Goal: Task Accomplishment & Management: Use online tool/utility

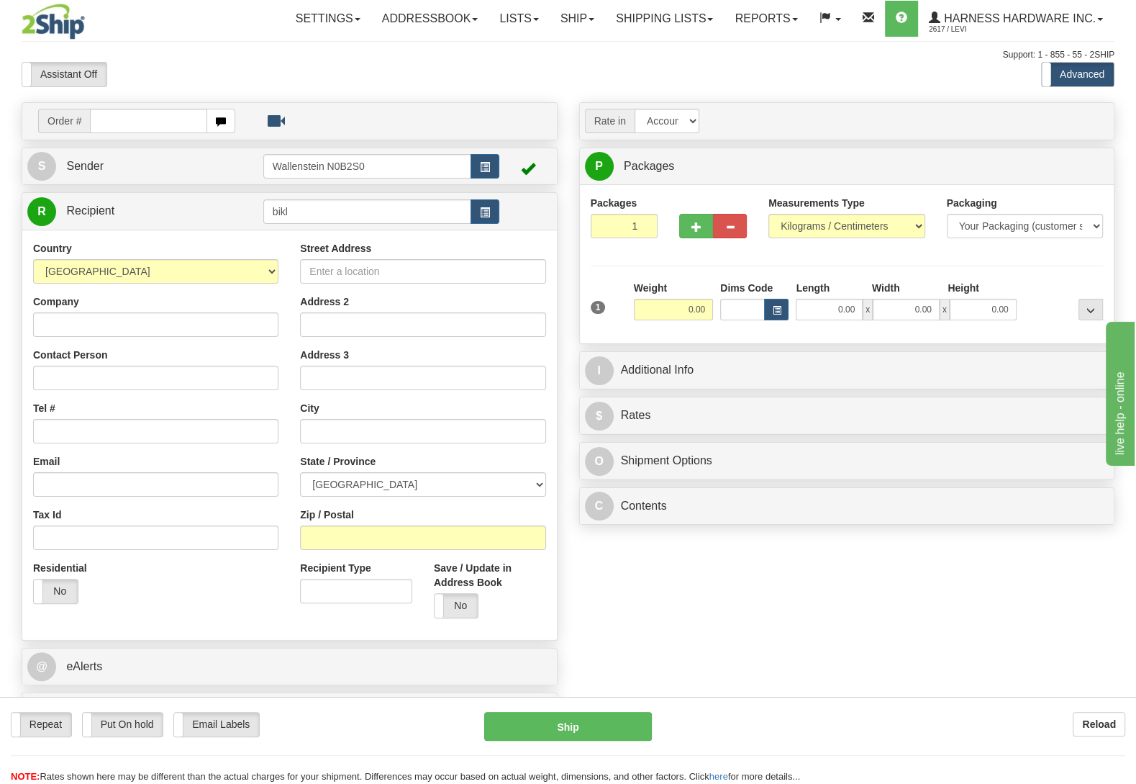
type input "bikl"
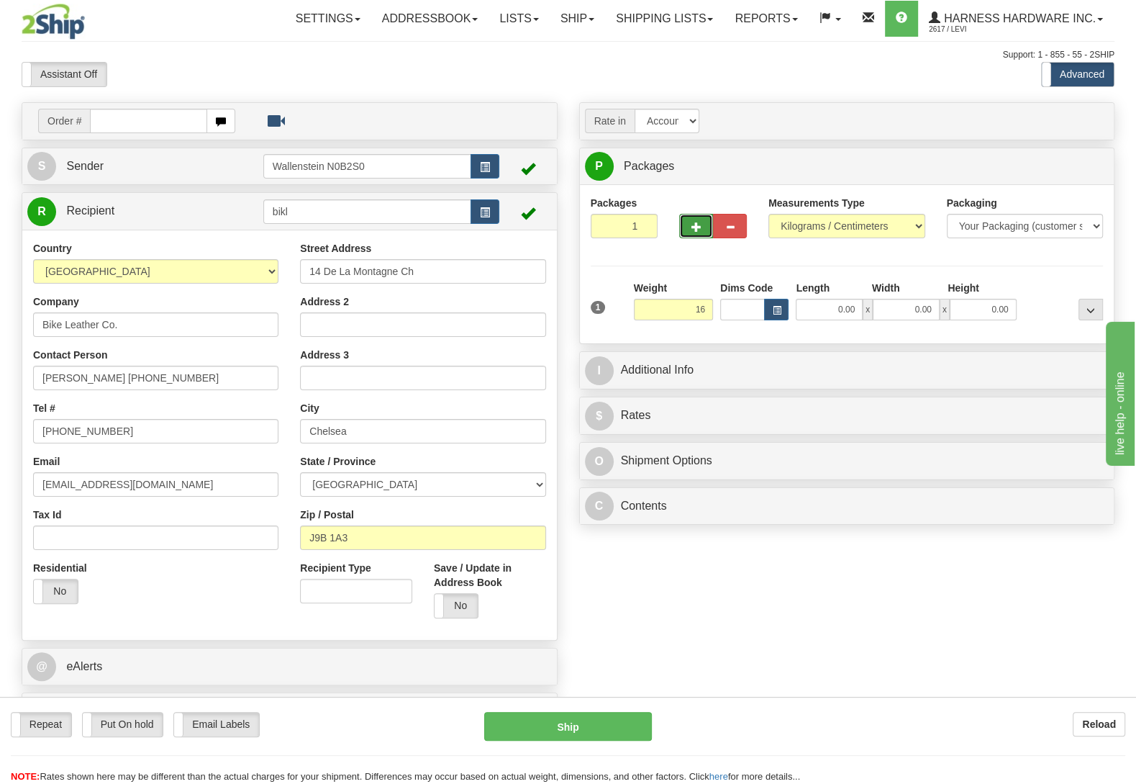
type input "16.00"
click at [694, 232] on span "button" at bounding box center [697, 226] width 10 height 9
radio input "true"
type input "2"
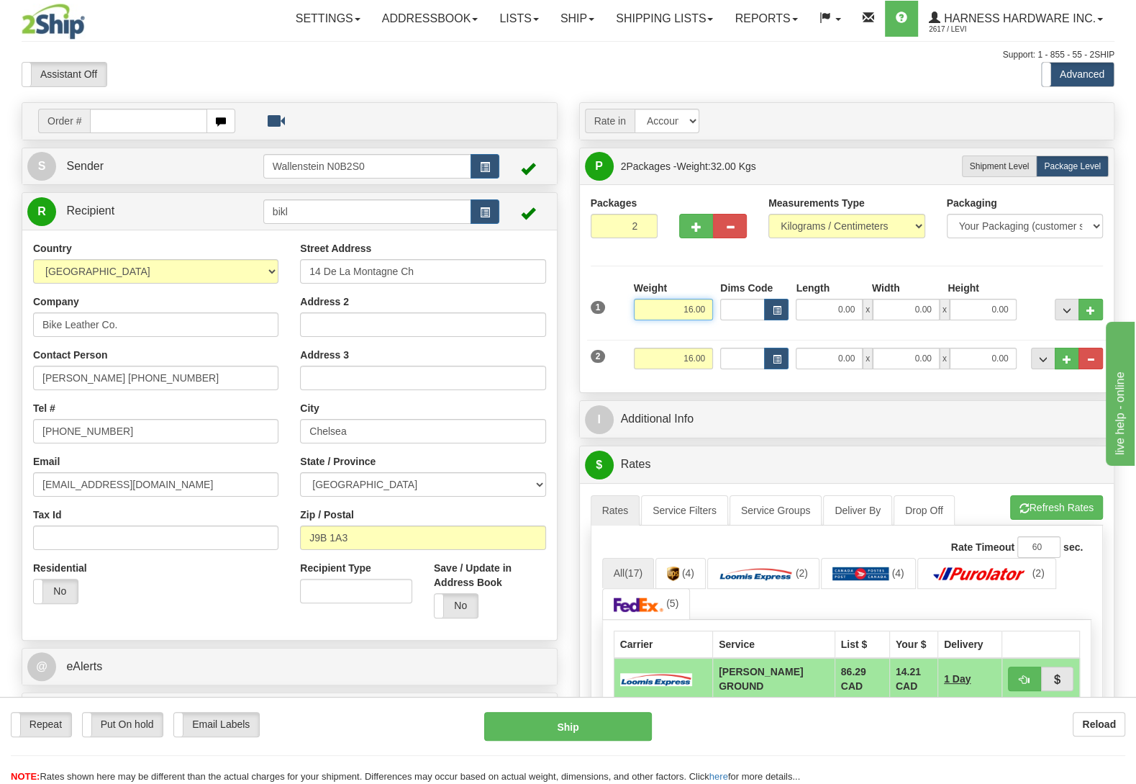
drag, startPoint x: 672, startPoint y: 312, endPoint x: 769, endPoint y: 317, distance: 97.3
click at [713, 317] on input "16.00" at bounding box center [673, 310] width 79 height 22
type input "7.00"
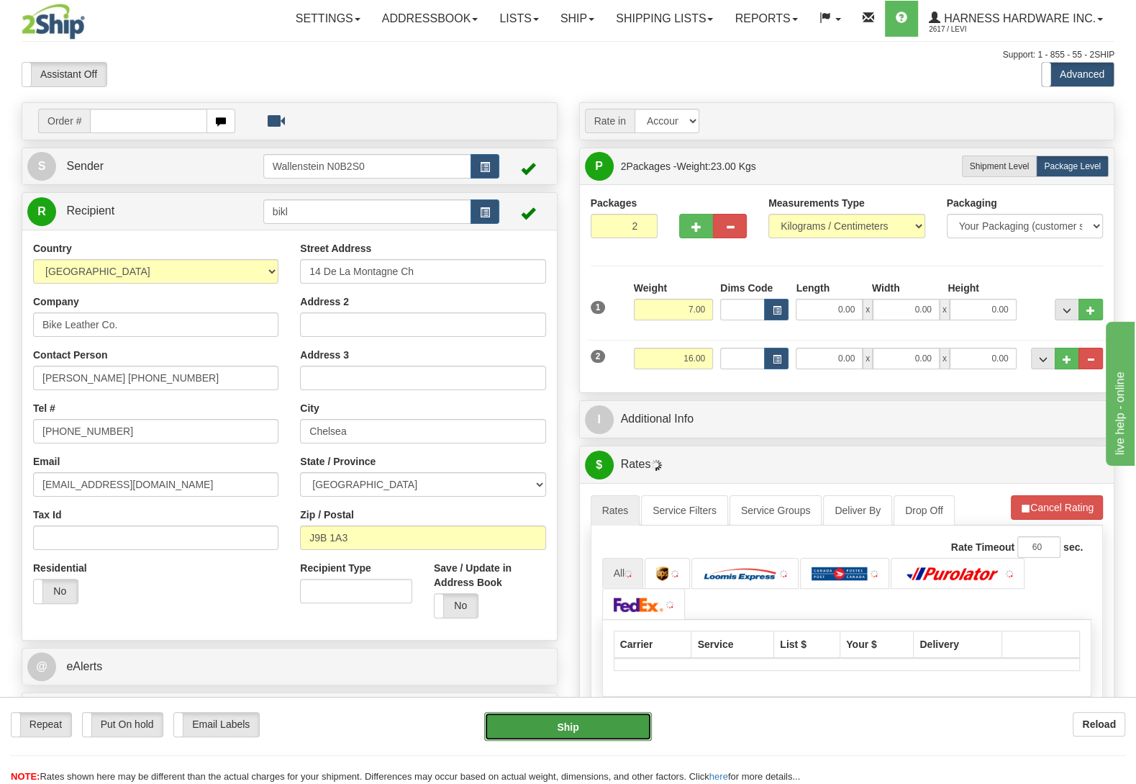
click at [568, 724] on button "Ship" at bounding box center [568, 726] width 168 height 29
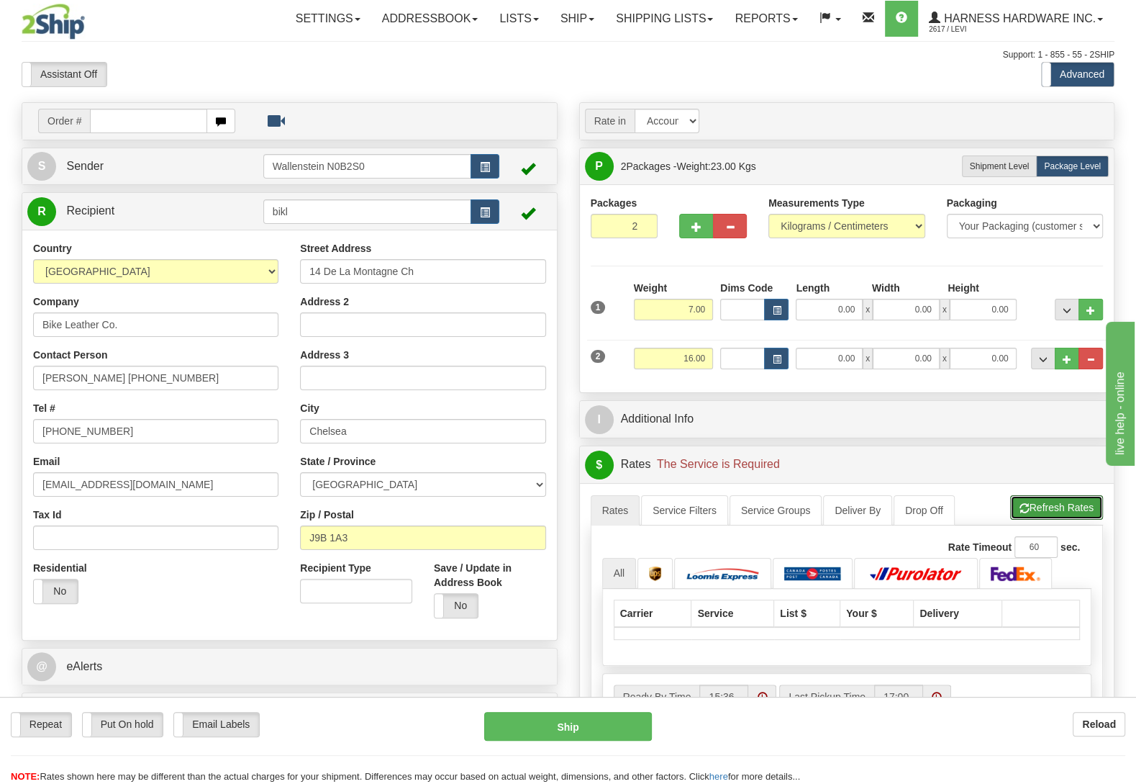
drag, startPoint x: 1090, startPoint y: 524, endPoint x: 1084, endPoint y: 518, distance: 8.7
click at [1087, 520] on button "Refresh Rates" at bounding box center [1056, 507] width 93 height 24
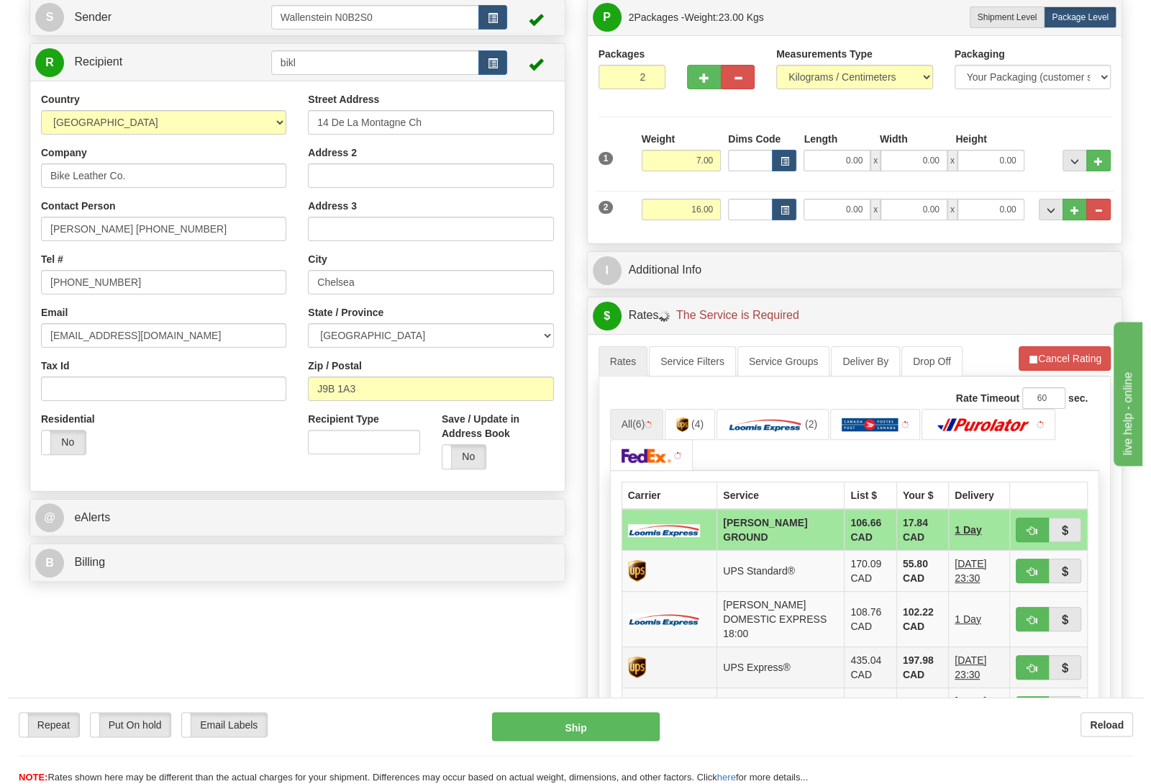
scroll to position [151, 0]
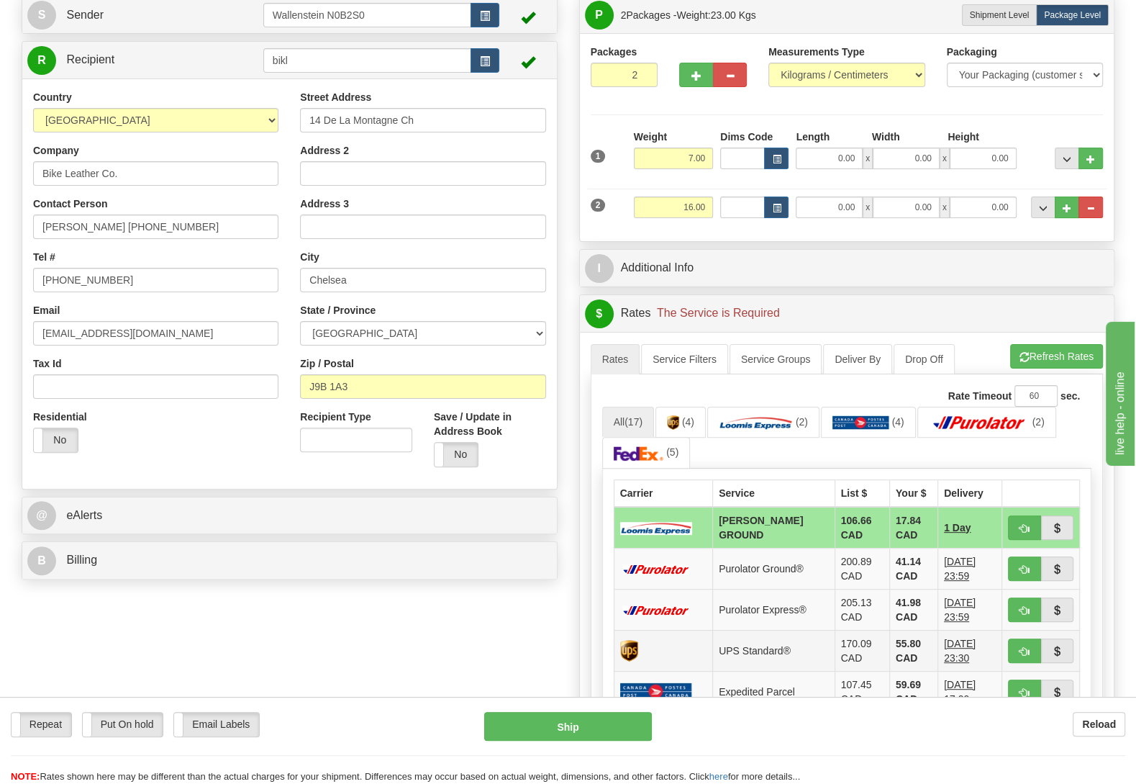
click at [669, 654] on td at bounding box center [663, 650] width 99 height 41
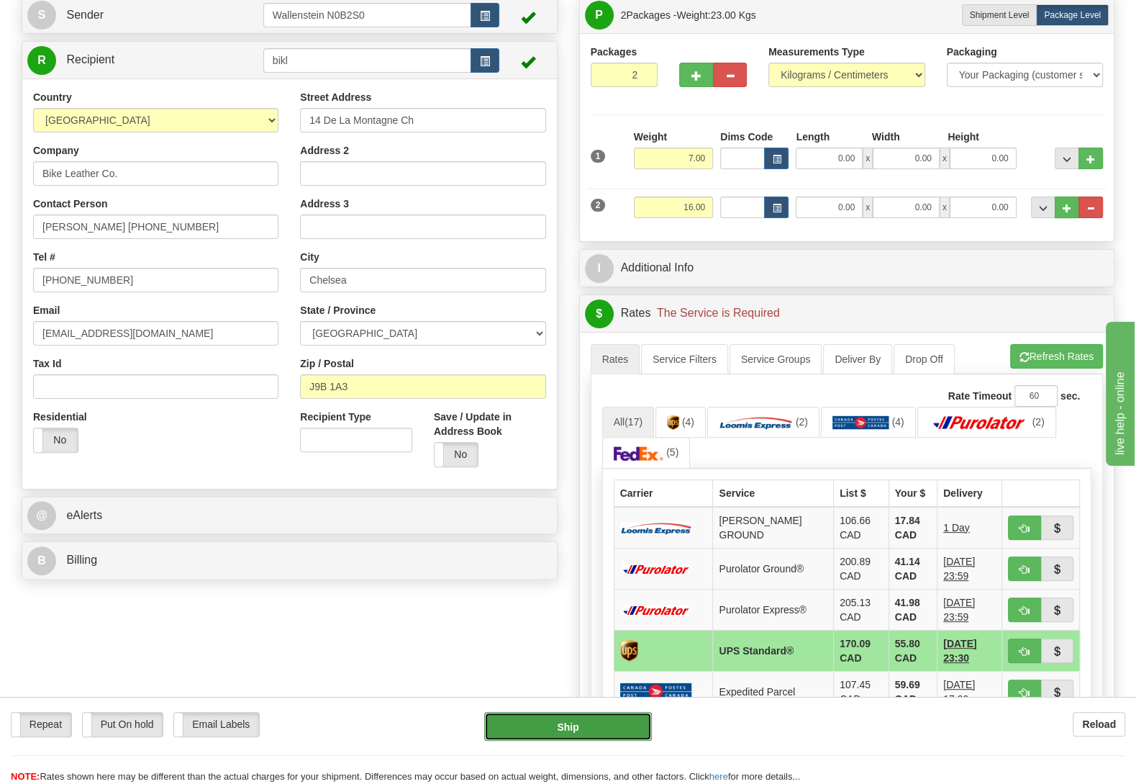
click at [576, 730] on button "Ship" at bounding box center [568, 726] width 168 height 29
type input "11"
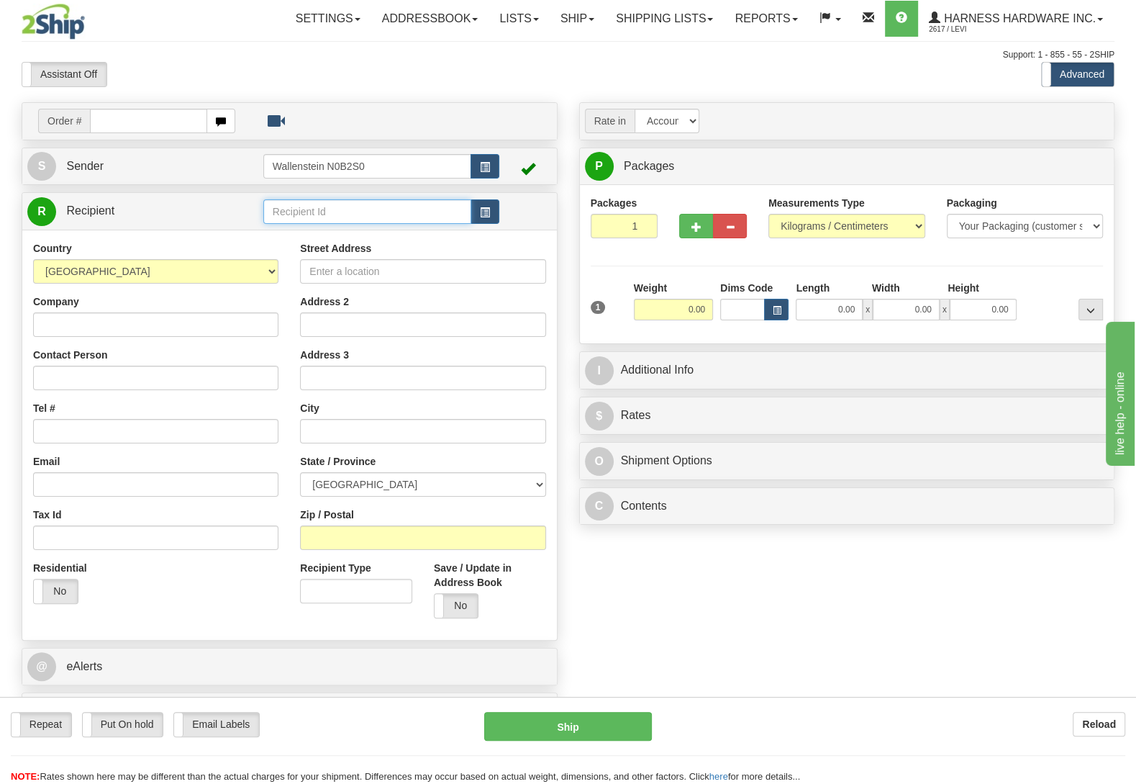
click at [316, 209] on input "text" at bounding box center [367, 211] width 208 height 24
type input "bikl"
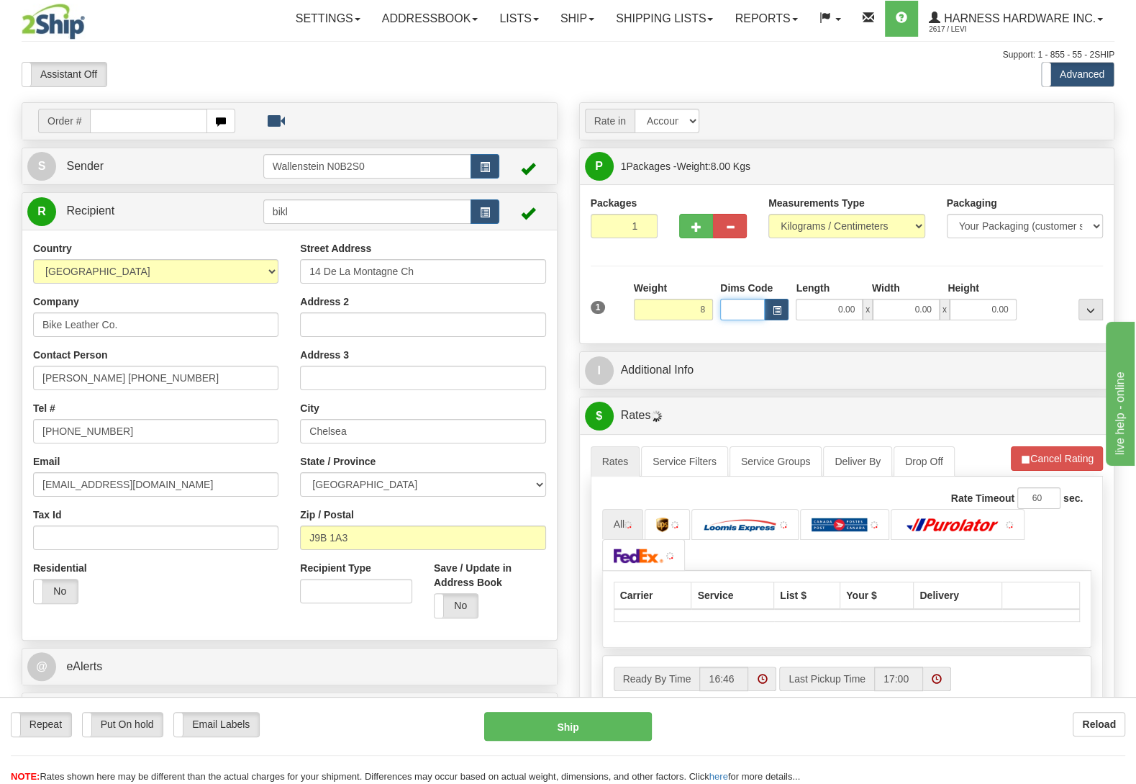
type input "8.00"
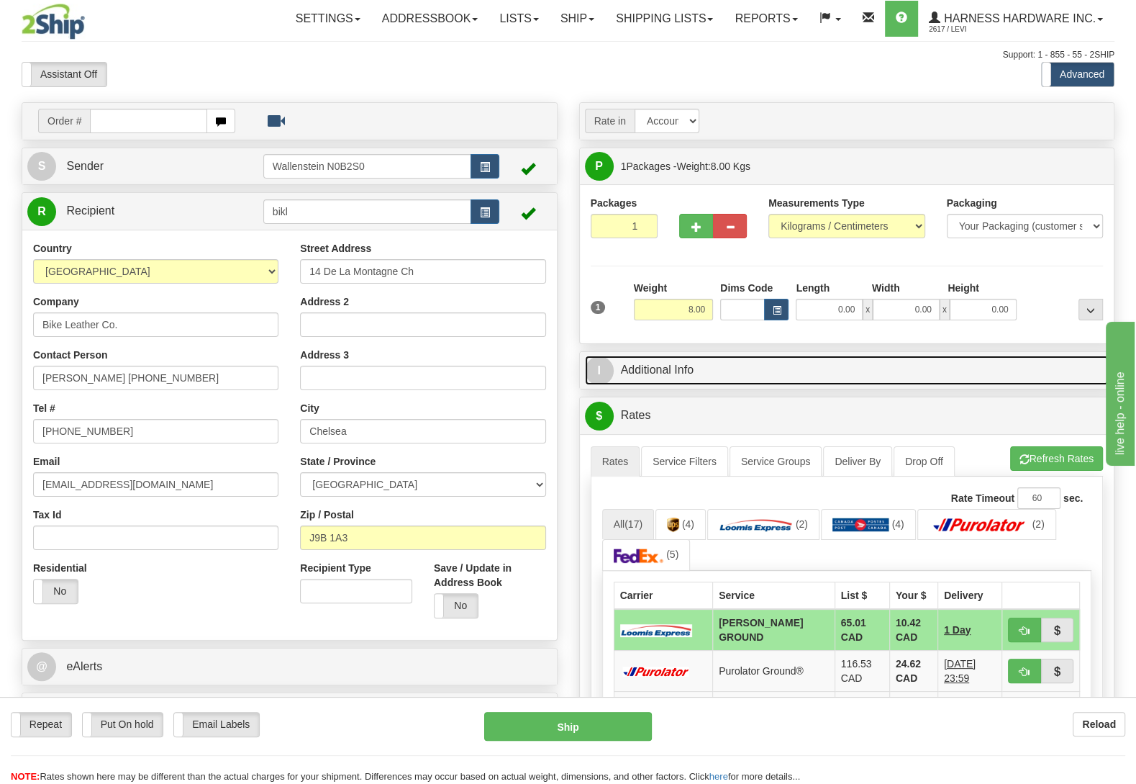
click at [725, 374] on link "I Additional Info" at bounding box center [847, 371] width 525 height 30
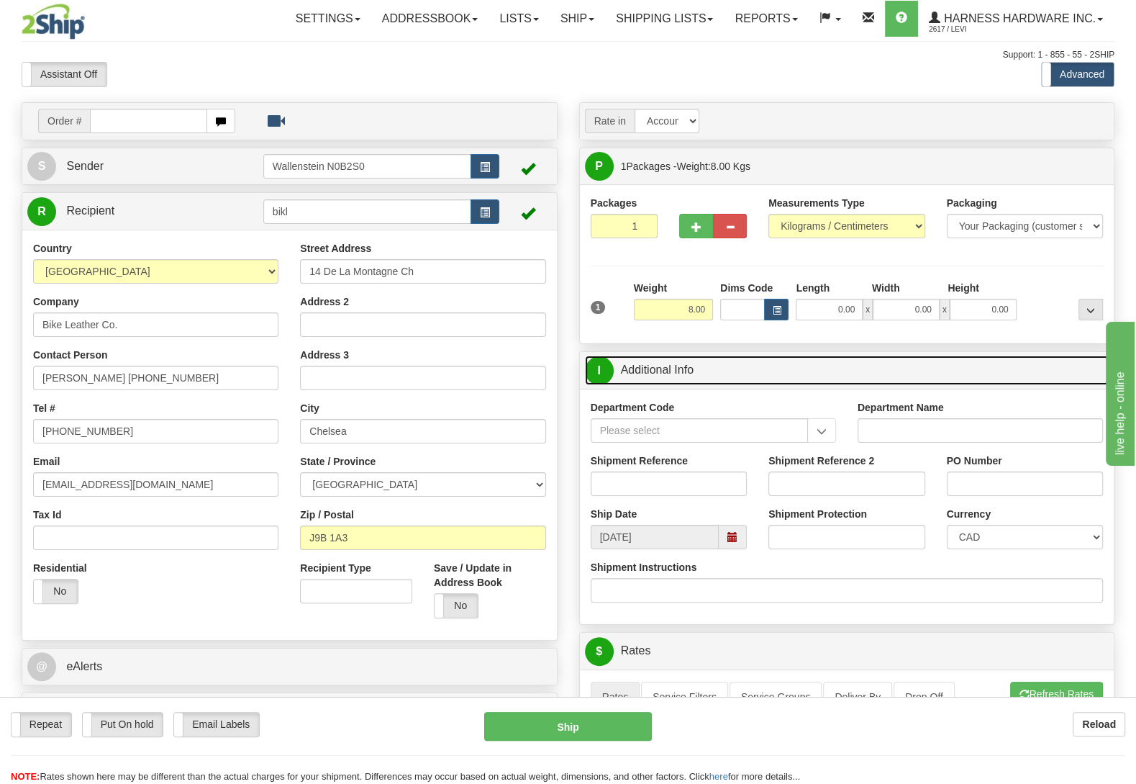
click at [730, 539] on span at bounding box center [733, 537] width 10 height 10
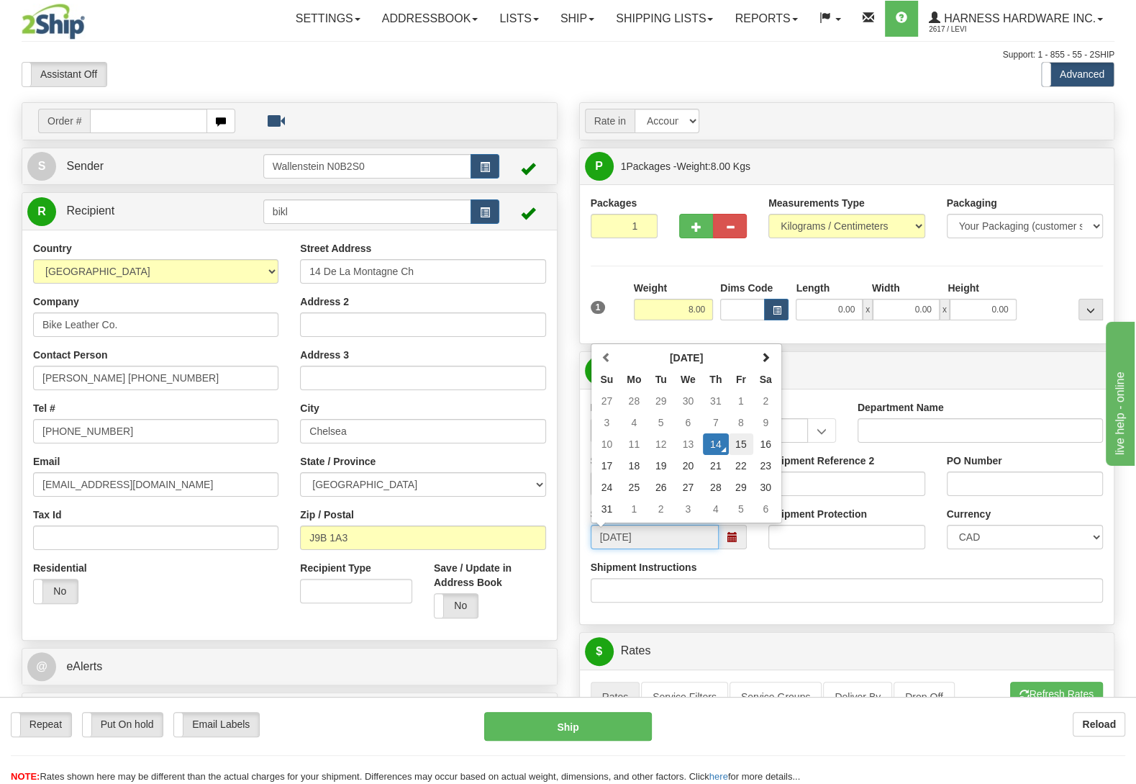
click at [742, 448] on td "15" at bounding box center [741, 444] width 24 height 22
type input "08:00"
type input "[DATE]"
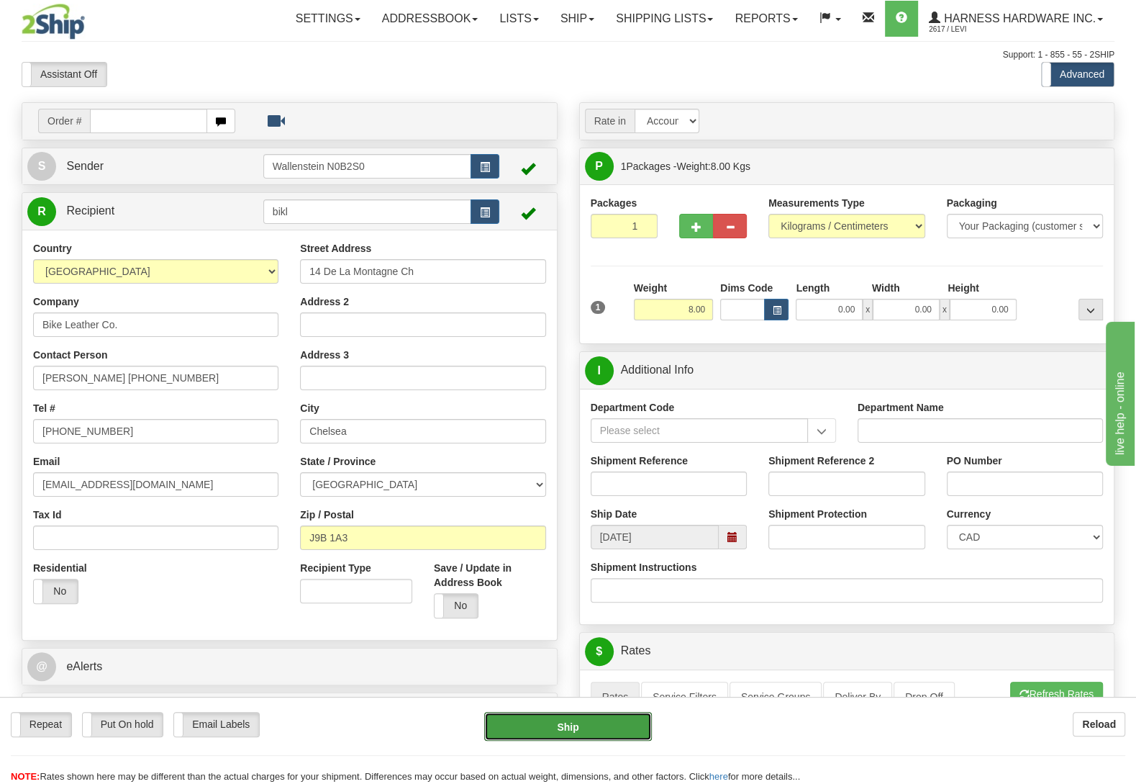
drag, startPoint x: 579, startPoint y: 717, endPoint x: 551, endPoint y: 573, distance: 146.8
click at [573, 601] on form "Pre-print Ship Docs. [GEOGRAPHIC_DATA] Close Consolidation Unit Close Consolida…" at bounding box center [568, 744] width 1093 height 1287
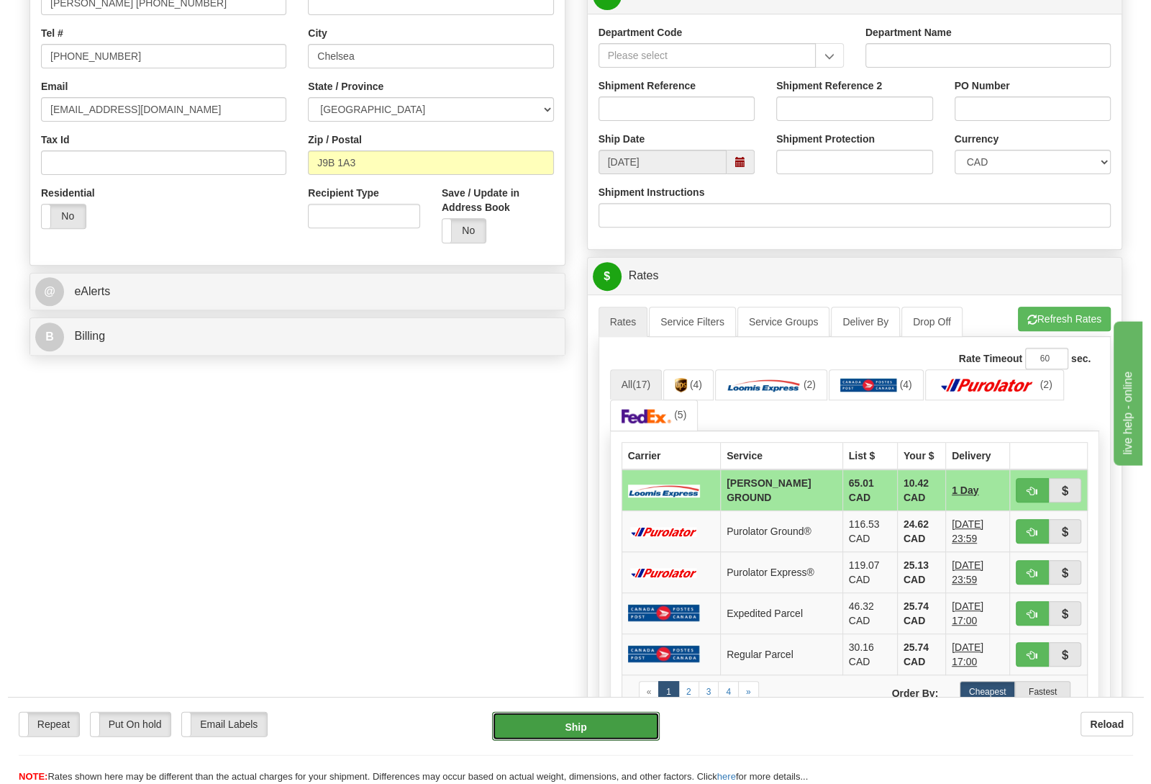
scroll to position [378, 0]
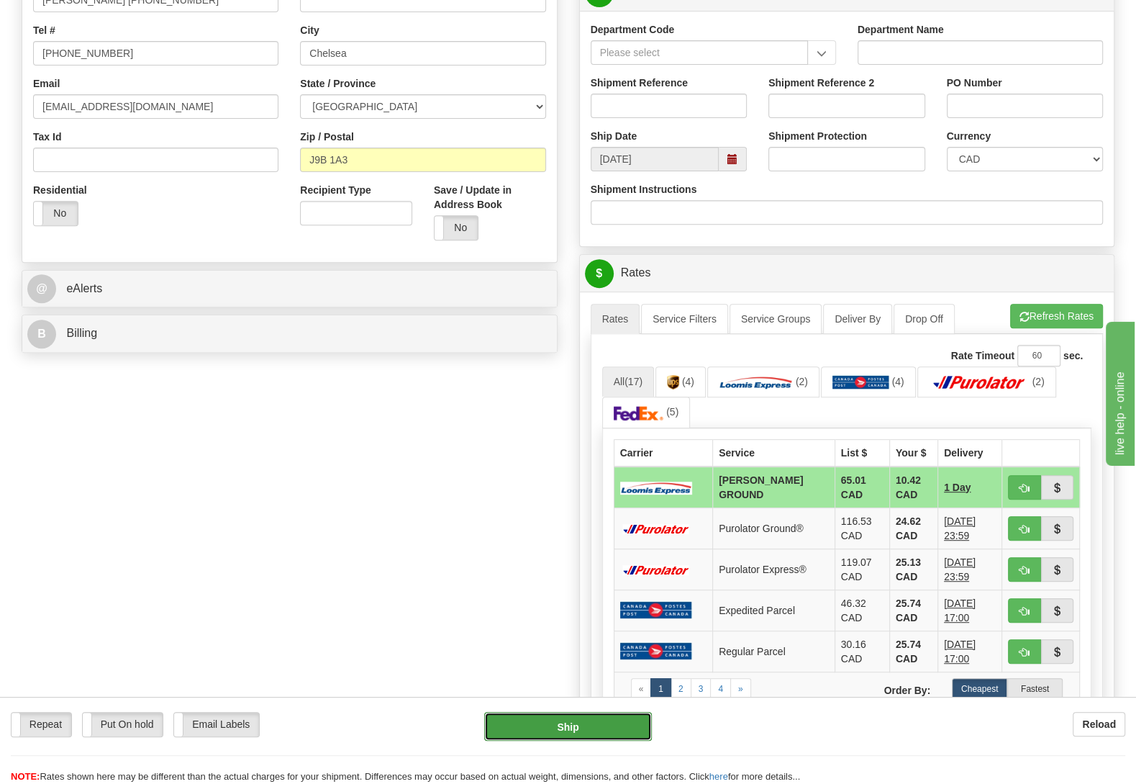
click at [551, 723] on button "Ship" at bounding box center [568, 726] width 168 height 29
type input "DD"
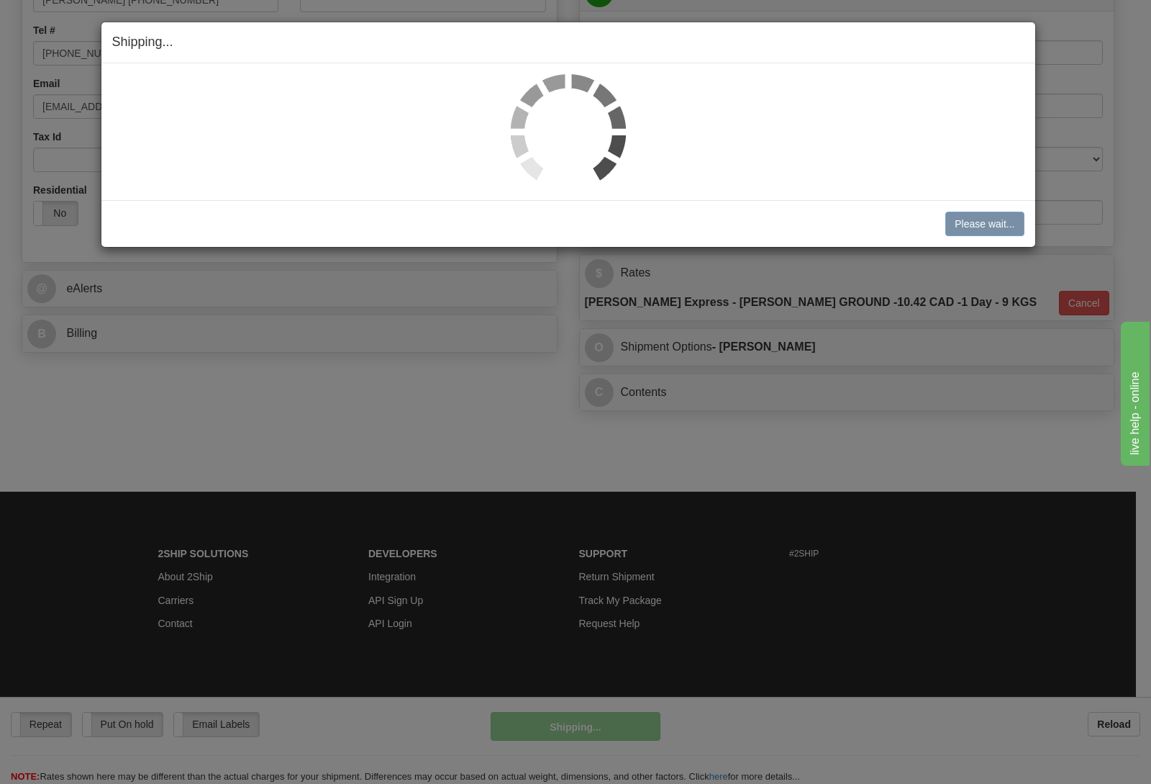
scroll to position [361, 0]
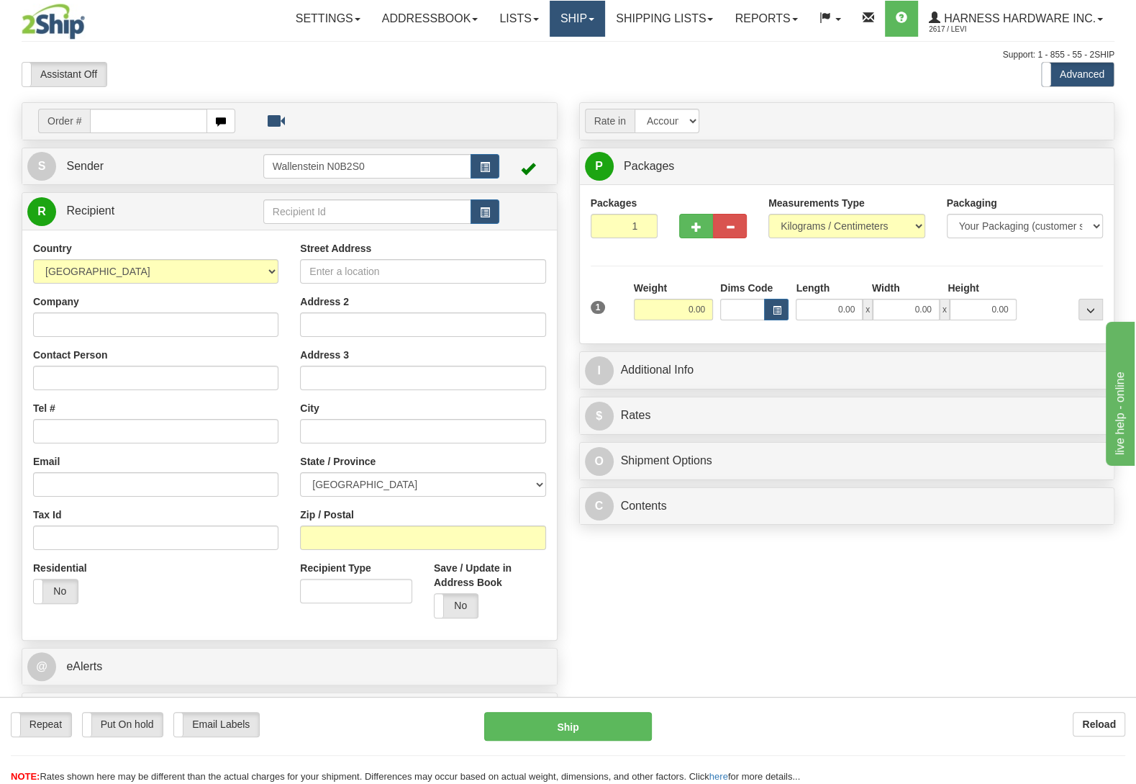
click at [564, 17] on link "Ship" at bounding box center [577, 19] width 55 height 36
click at [571, 64] on link "OnHold / Order Queue" at bounding box center [539, 69] width 130 height 19
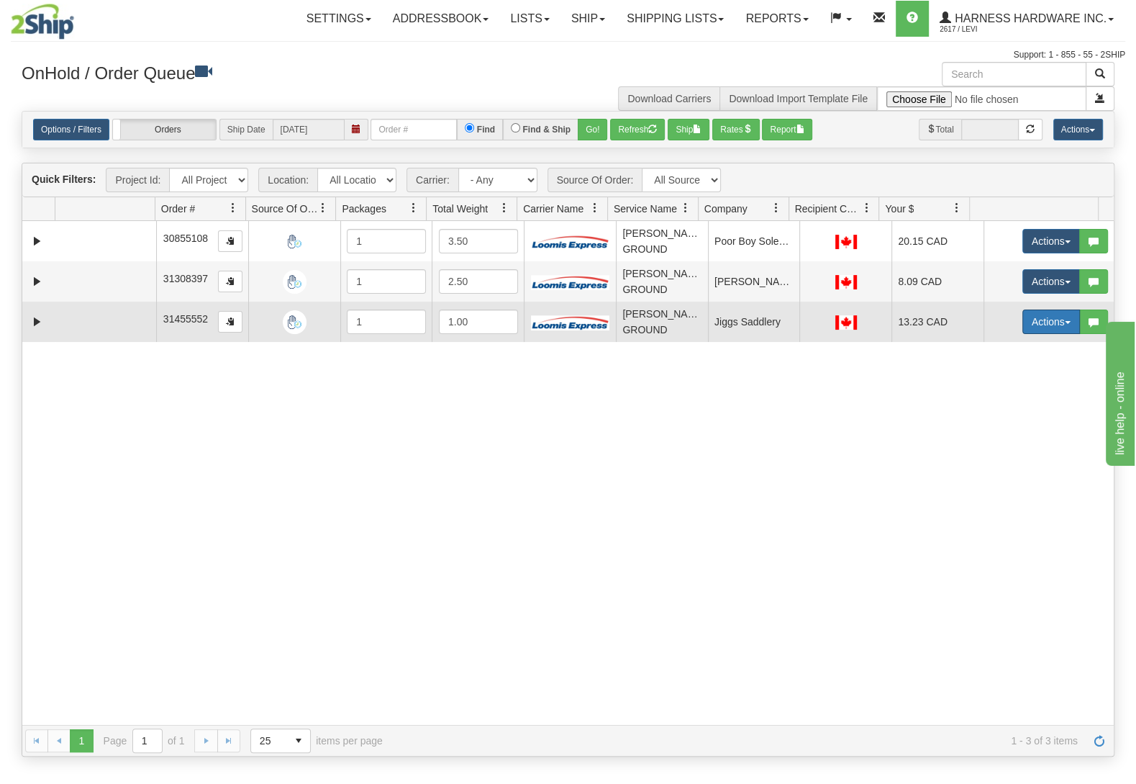
click at [1033, 317] on button "Actions" at bounding box center [1052, 321] width 58 height 24
click at [997, 411] on link "Ship" at bounding box center [1021, 405] width 115 height 19
